Goal: Task Accomplishment & Management: Use online tool/utility

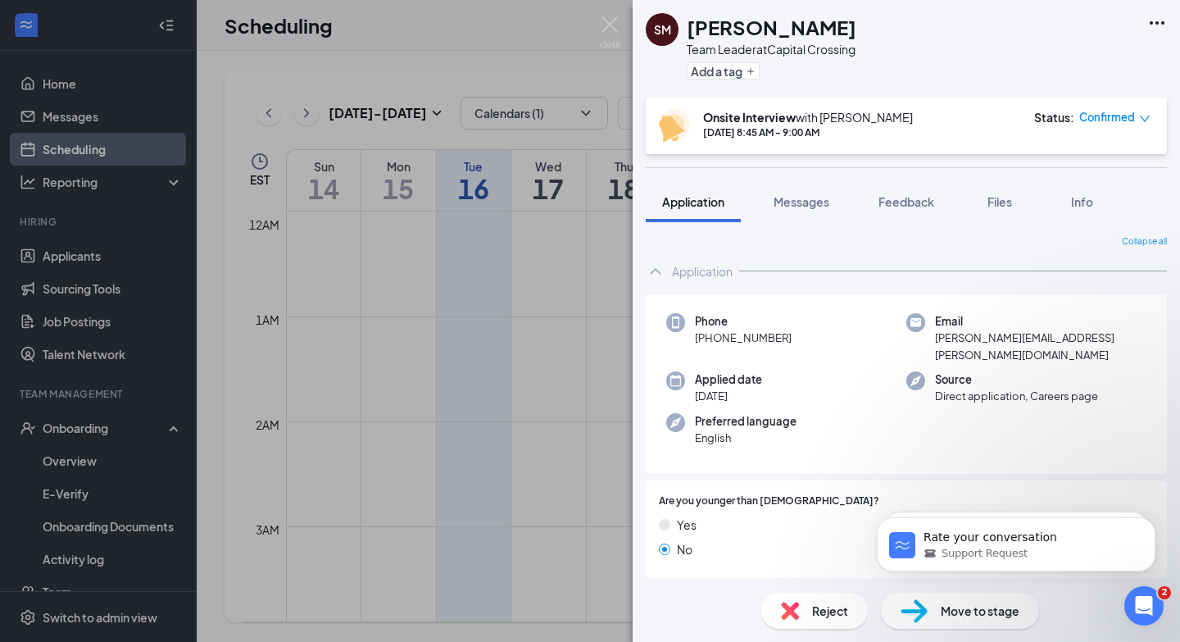
scroll to position [805, 0]
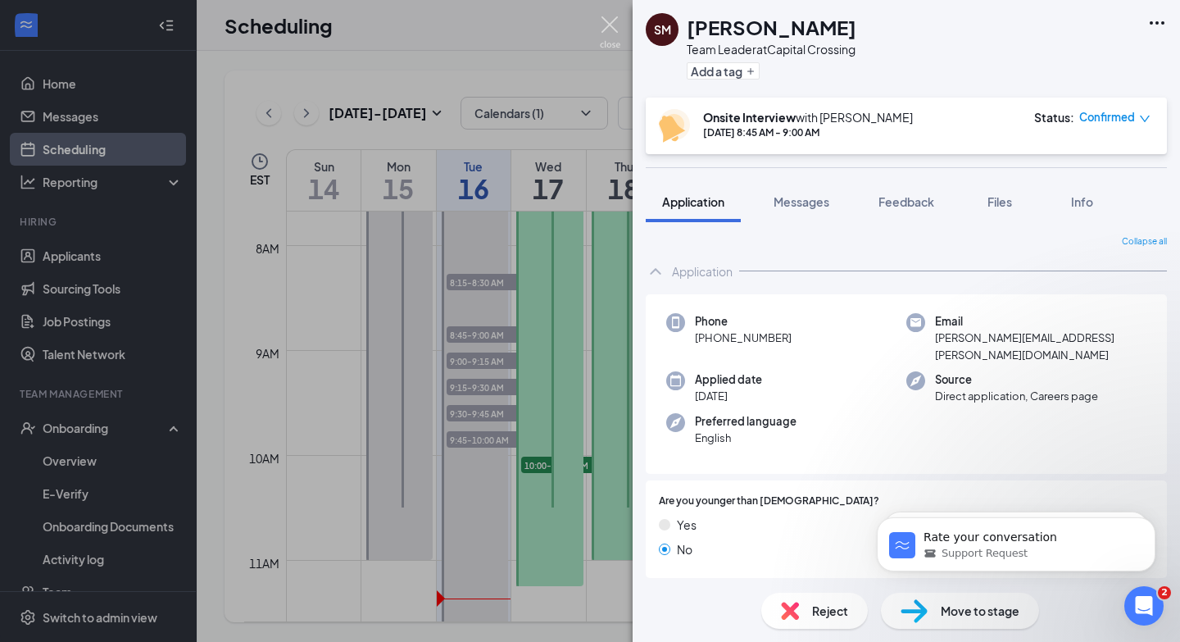
click at [608, 37] on img at bounding box center [610, 32] width 20 height 32
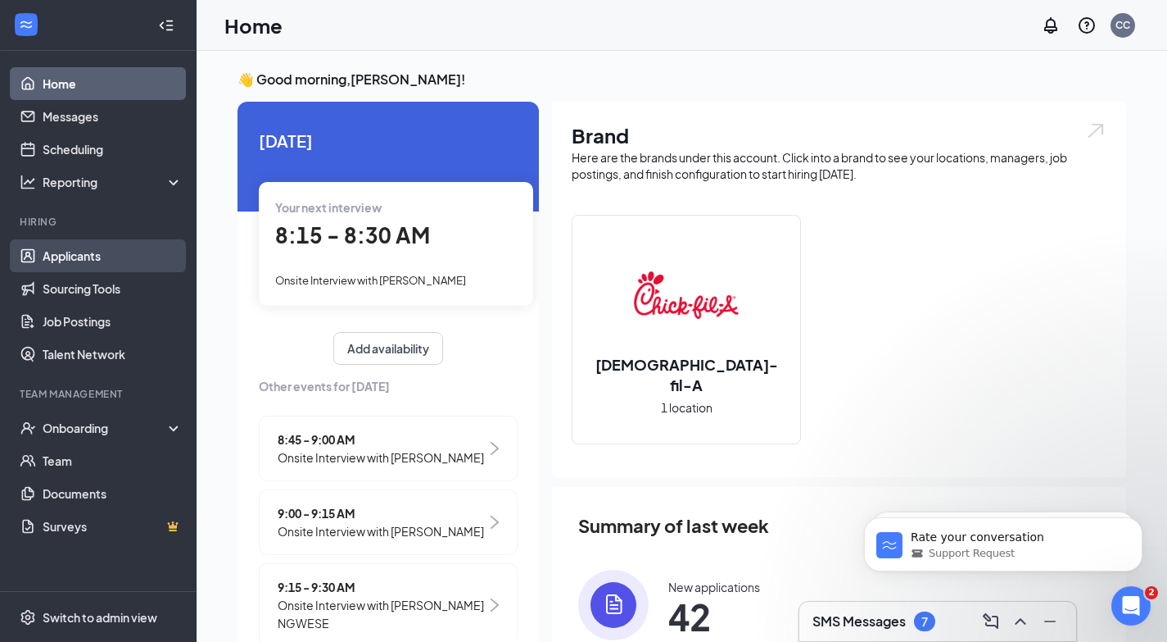
click at [129, 270] on link "Applicants" at bounding box center [113, 255] width 140 height 33
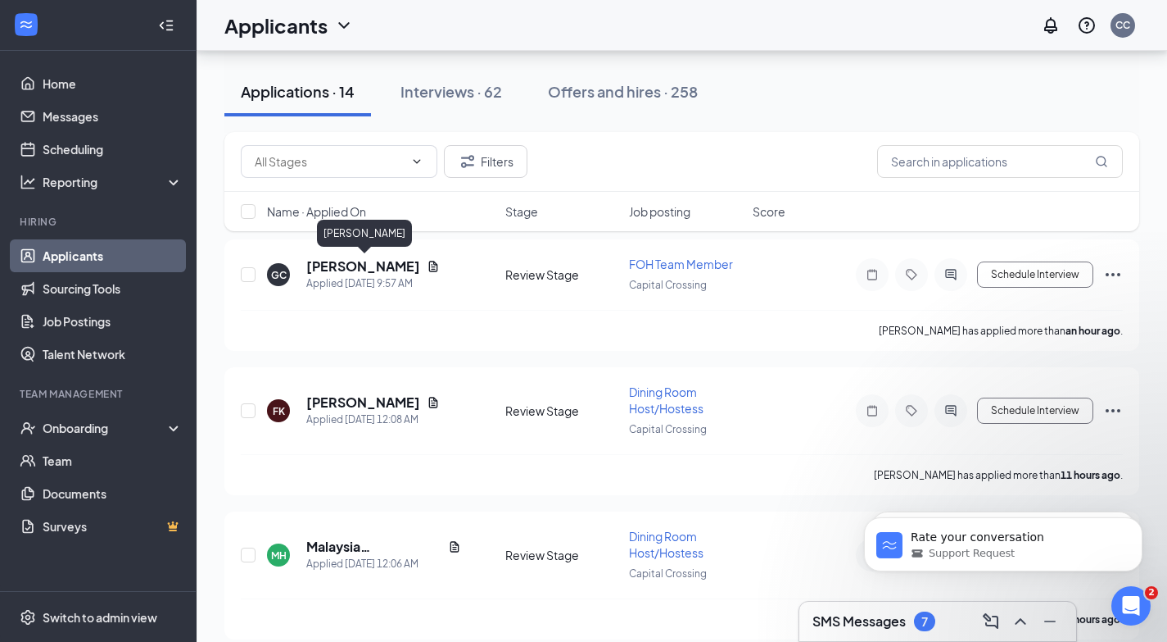
scroll to position [96, 0]
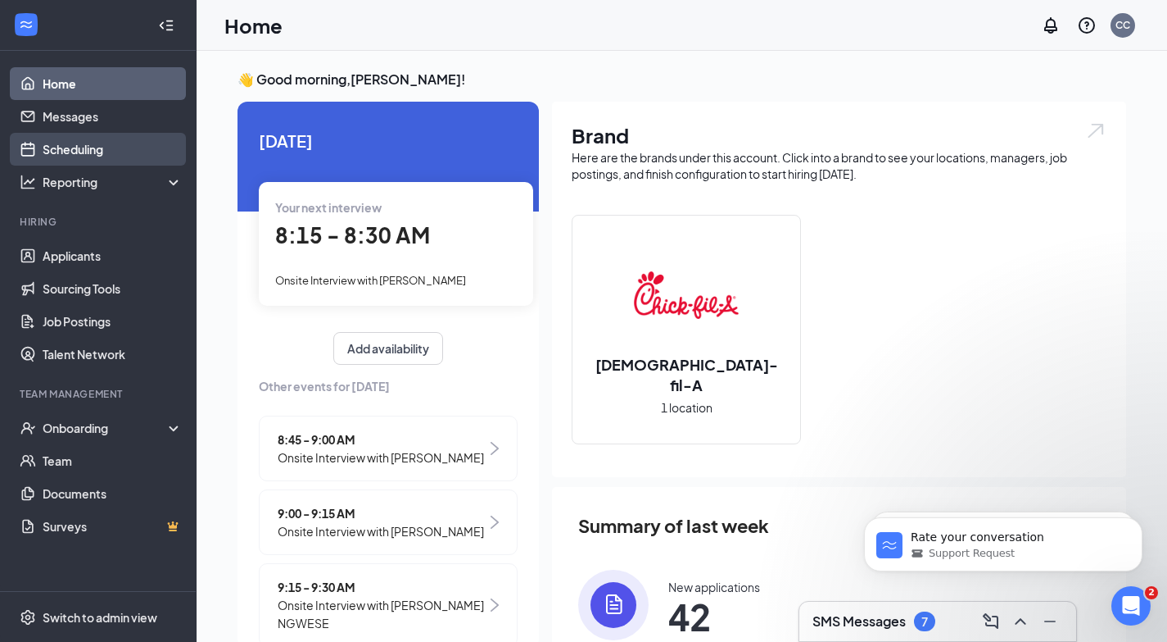
click at [165, 159] on link "Scheduling" at bounding box center [113, 149] width 140 height 33
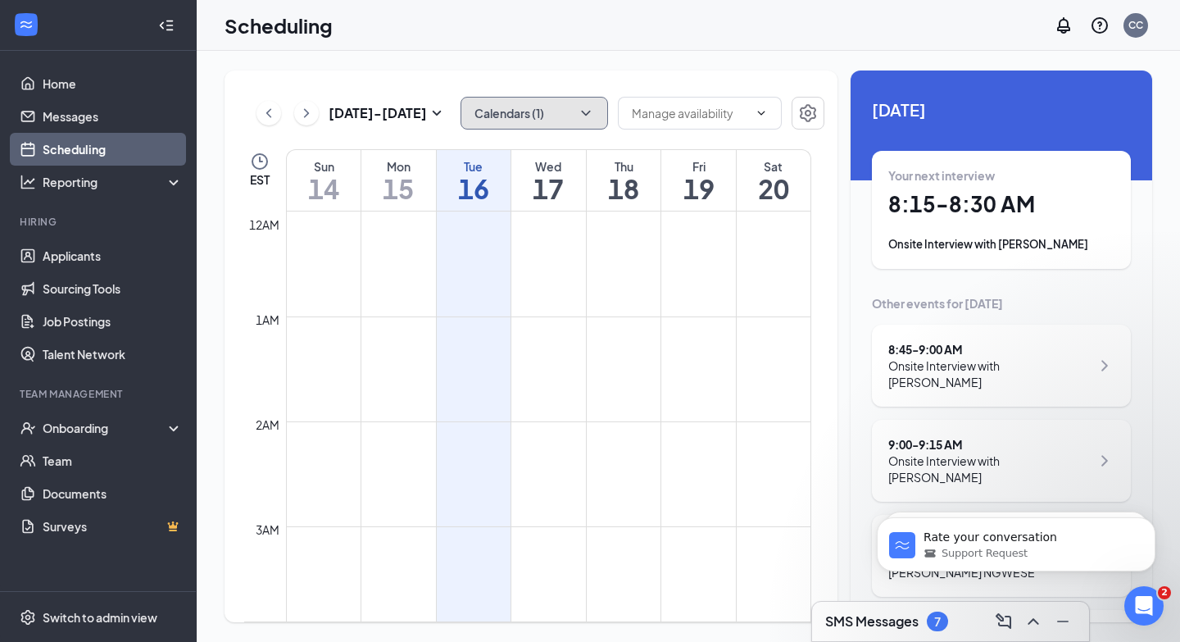
click at [568, 120] on button "Calendars (1)" at bounding box center [533, 113] width 147 height 33
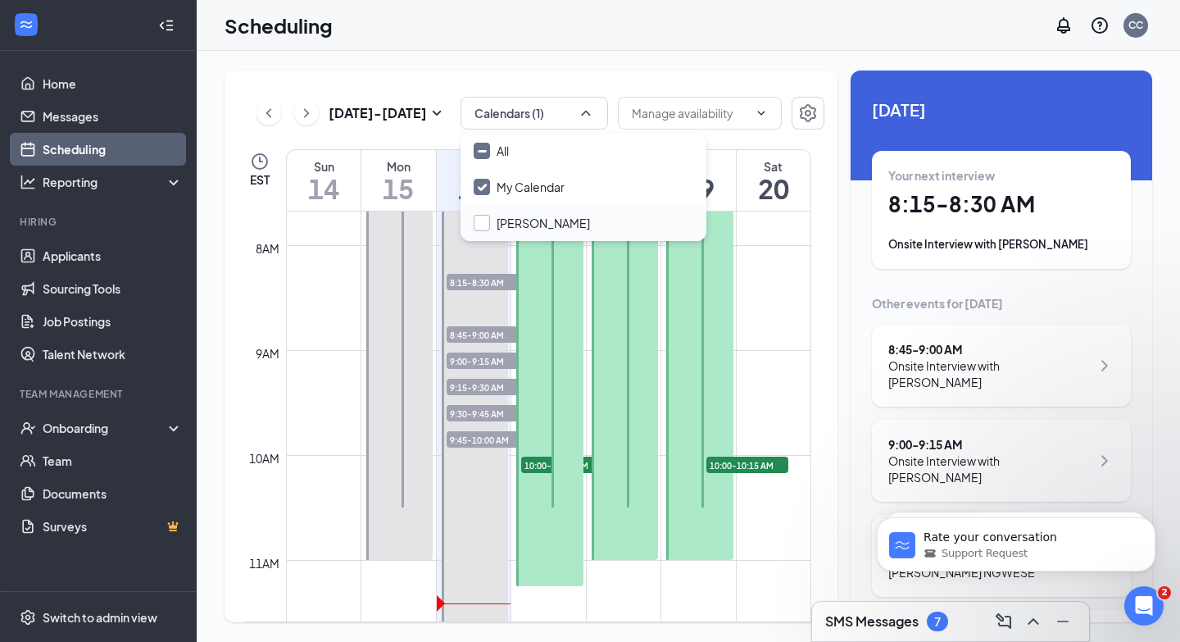
click at [526, 220] on input "Sally Murr" at bounding box center [532, 223] width 116 height 16
checkbox input "false"
checkbox input "true"
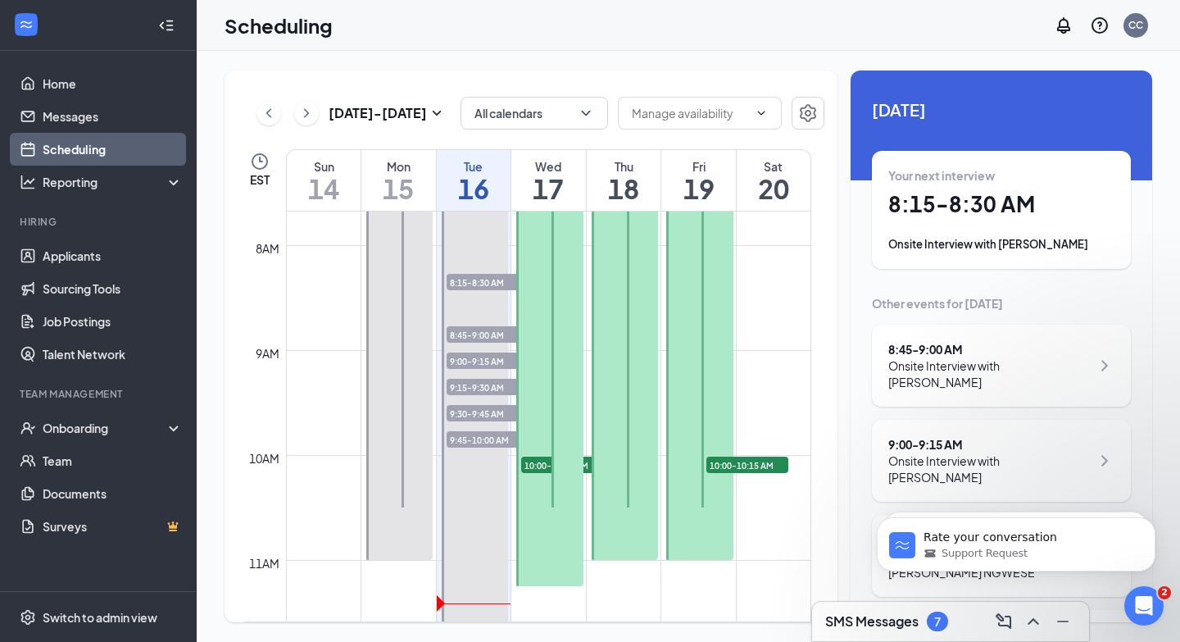
click at [594, 71] on div "Sep 14 - Sep 20 All calendars EST Sun 14 Mon 15 Tue 16 Wed 17 Thu 18 Fri 19 Sat…" at bounding box center [530, 345] width 613 height 551
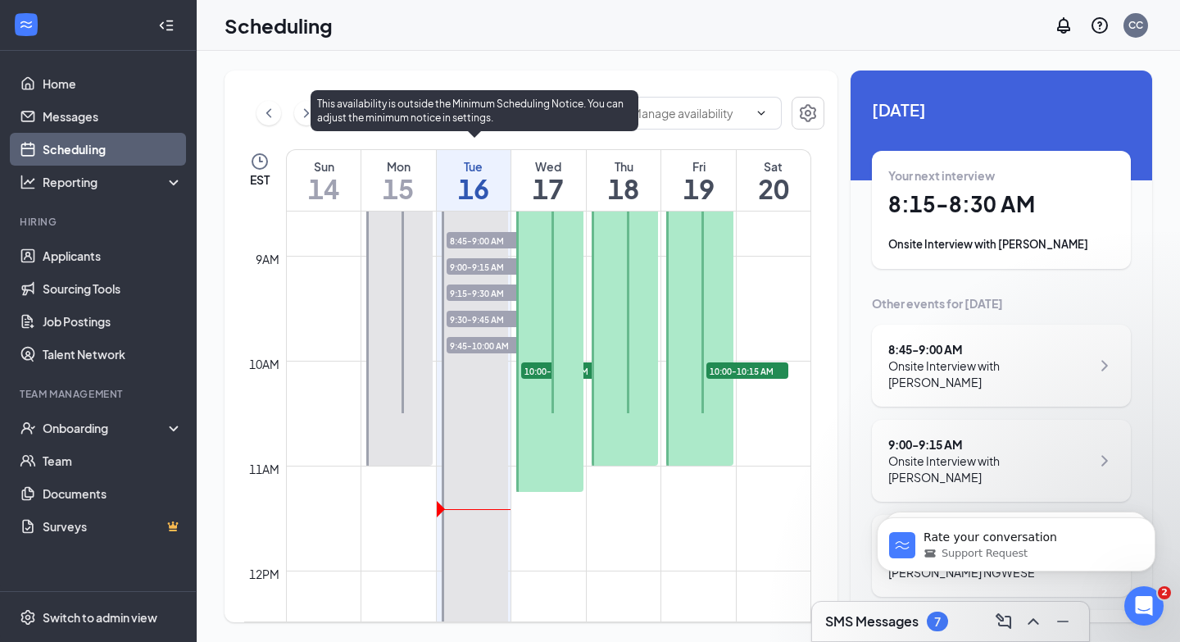
scroll to position [903, 0]
click at [490, 341] on span "9:45-10:00 AM" at bounding box center [488, 341] width 82 height 16
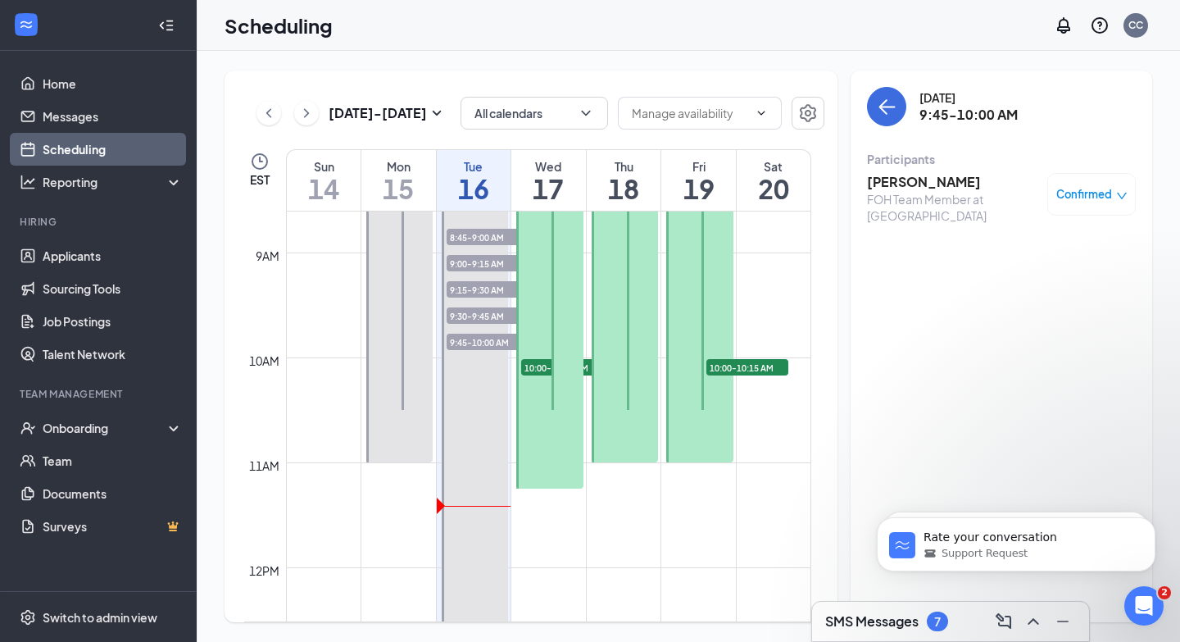
click at [926, 178] on h3 "Joshua Wilson" at bounding box center [953, 182] width 172 height 18
